Goal: Navigation & Orientation: Understand site structure

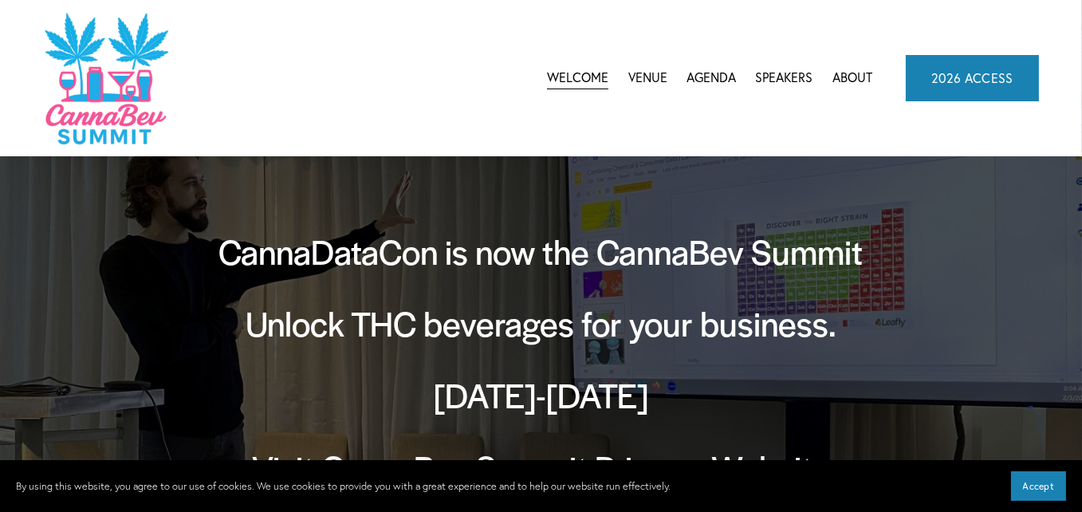
scroll to position [53, 0]
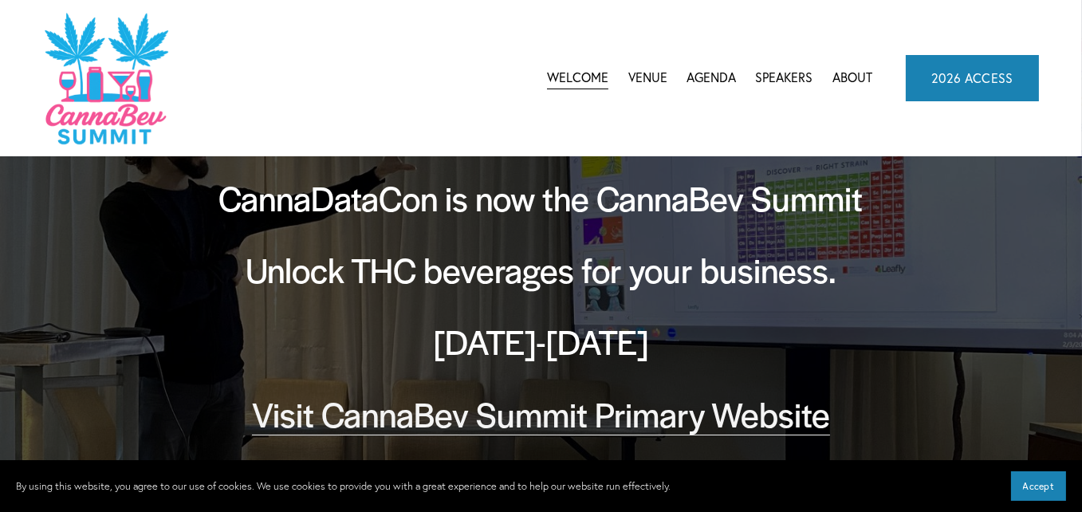
click at [799, 79] on link "Speakers" at bounding box center [784, 78] width 57 height 24
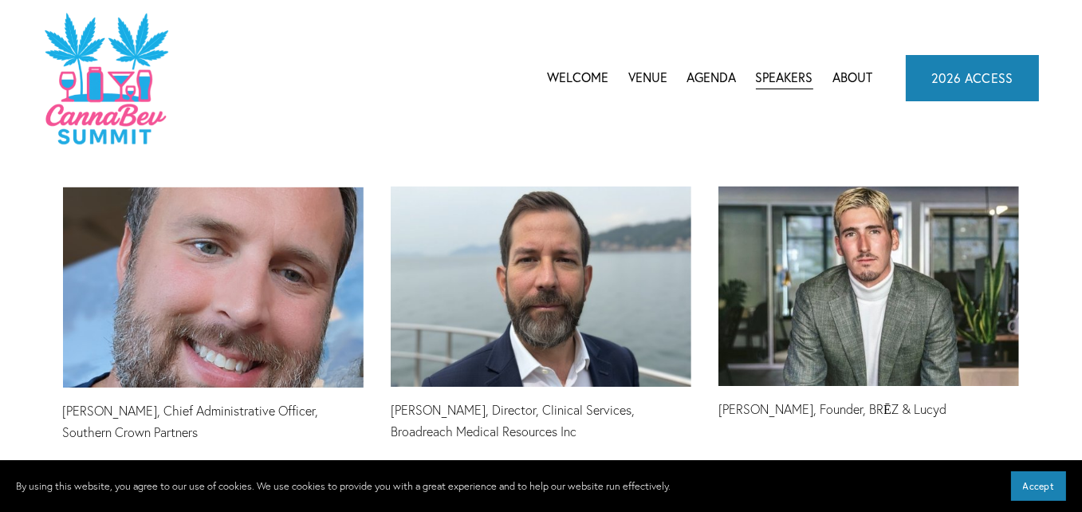
scroll to position [5458, 0]
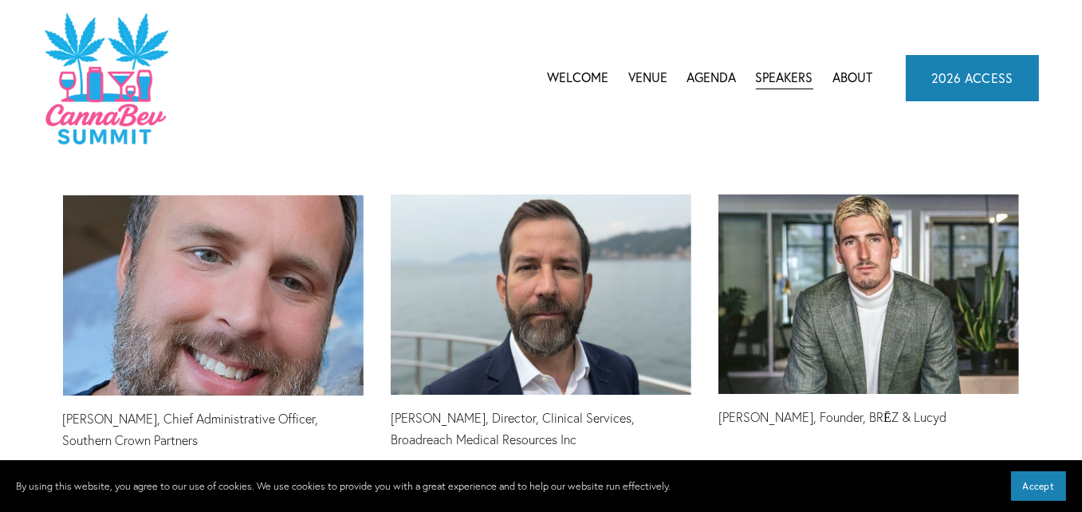
click at [0, 0] on span "CannaBev Summit 2026" at bounding box center [0, 0] width 0 height 0
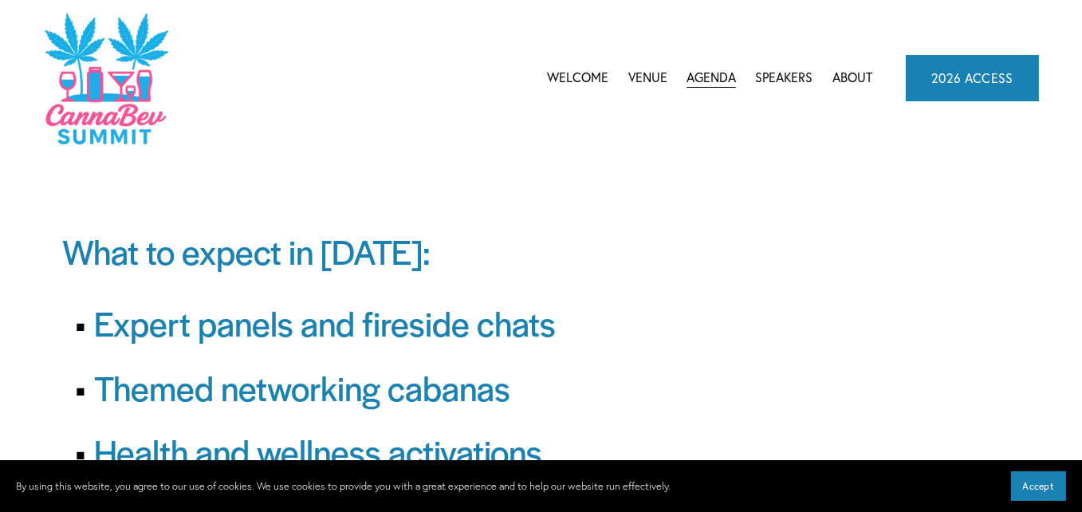
click at [647, 81] on link "Venue" at bounding box center [647, 78] width 39 height 24
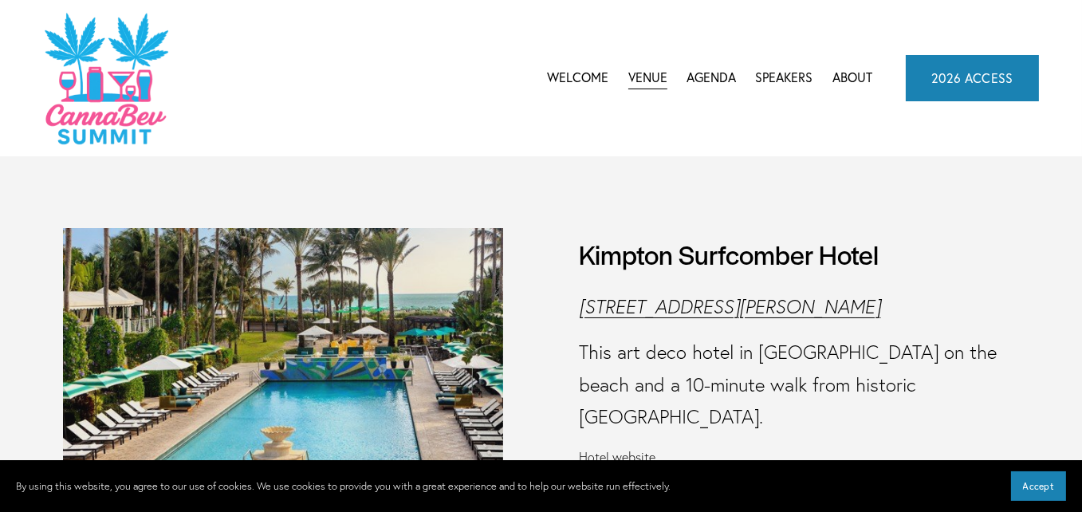
click at [583, 78] on link "Welcome" at bounding box center [577, 78] width 61 height 24
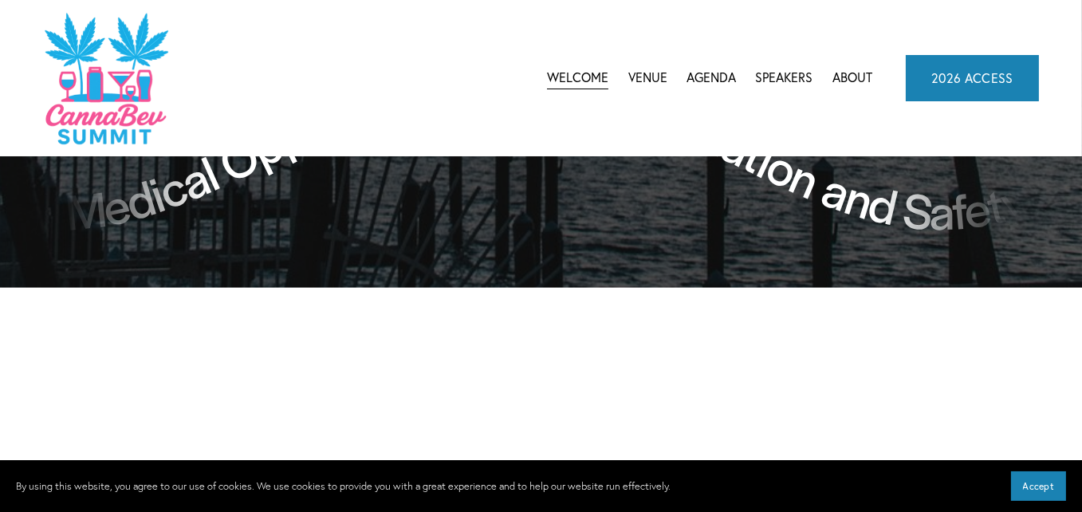
scroll to position [1478, 0]
